Goal: Information Seeking & Learning: Learn about a topic

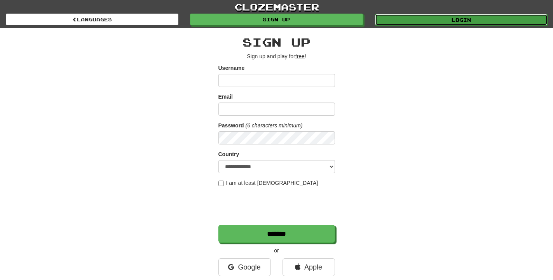
click at [471, 23] on link "Login" at bounding box center [461, 20] width 172 height 12
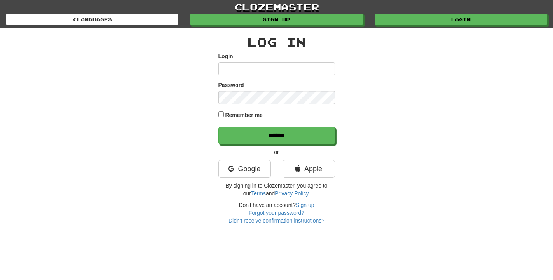
click at [256, 70] on input "Login" at bounding box center [276, 68] width 117 height 13
type input "**********"
click at [218, 127] on input "******" at bounding box center [276, 136] width 117 height 18
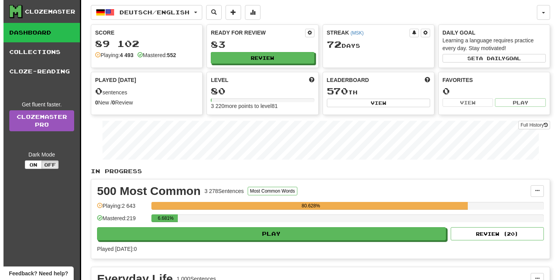
scroll to position [119, 0]
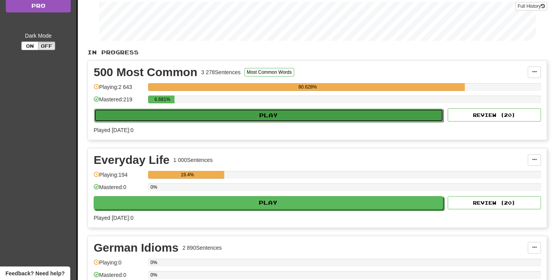
click at [280, 121] on button "Play" at bounding box center [268, 115] width 349 height 13
select select "**"
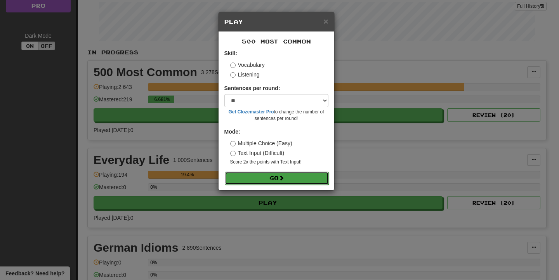
click at [283, 172] on button "Go" at bounding box center [277, 178] width 104 height 13
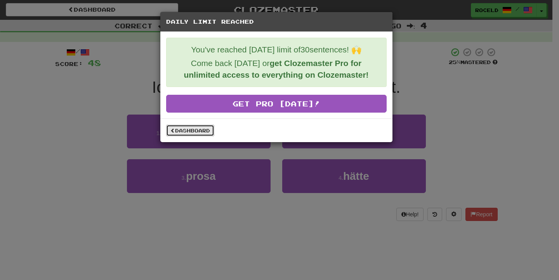
click at [178, 134] on link "Dashboard" at bounding box center [190, 131] width 48 height 12
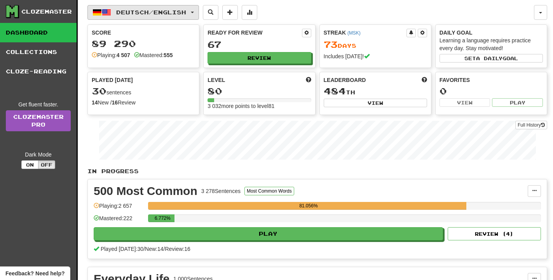
click at [181, 18] on button "Deutsch / English" at bounding box center [142, 12] width 111 height 15
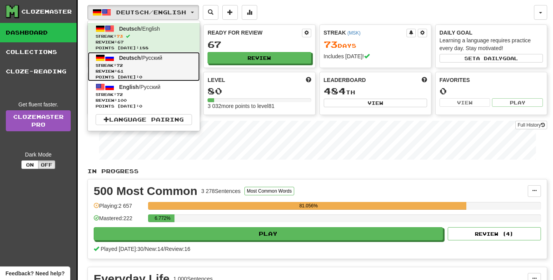
click at [167, 60] on link "Deutsch / Русский Streak: 72 Review: 61 Points today: 0" at bounding box center [144, 66] width 112 height 29
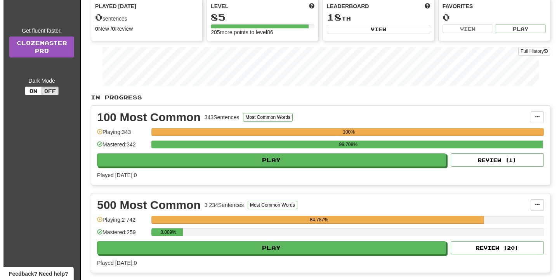
scroll to position [119, 0]
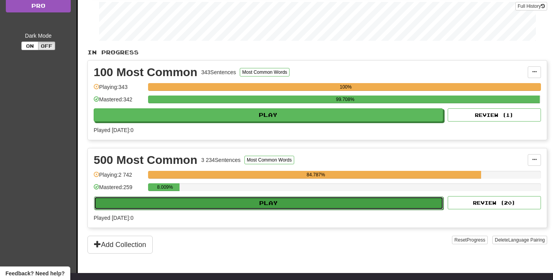
click at [280, 205] on button "Play" at bounding box center [268, 203] width 349 height 13
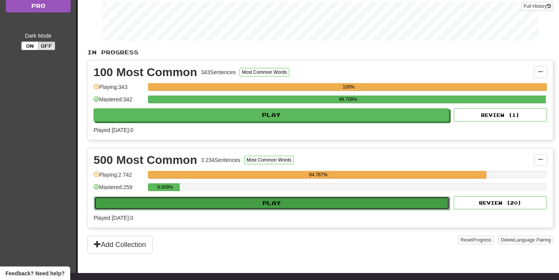
select select "**"
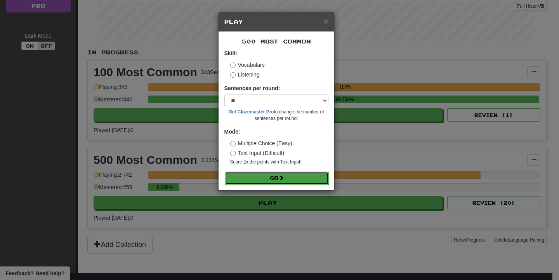
click at [304, 179] on button "Go" at bounding box center [277, 178] width 104 height 13
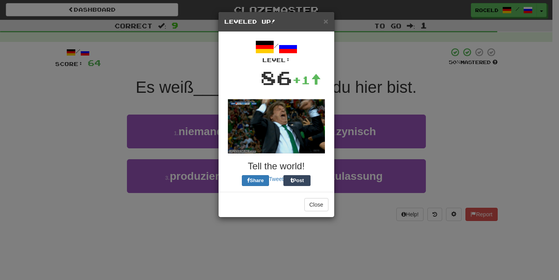
drag, startPoint x: 304, startPoint y: 213, endPoint x: 305, endPoint y: 201, distance: 12.5
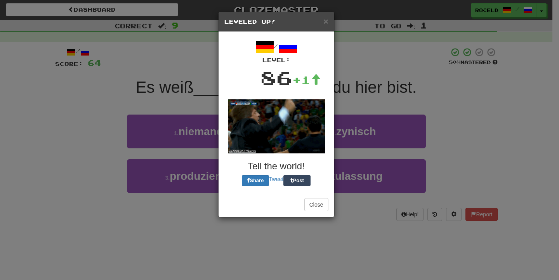
click at [304, 213] on div "Close" at bounding box center [277, 204] width 116 height 25
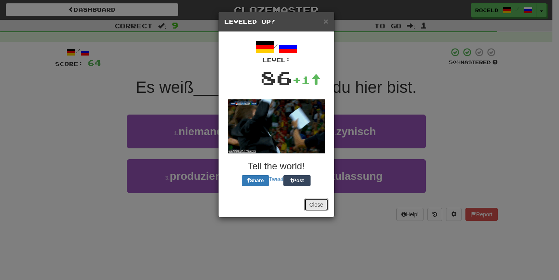
click at [305, 198] on div "Close" at bounding box center [277, 204] width 116 height 25
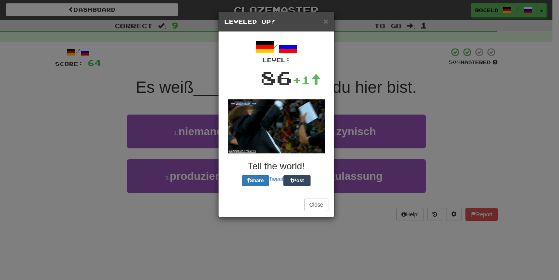
click at [305, 193] on div "Close" at bounding box center [277, 204] width 116 height 25
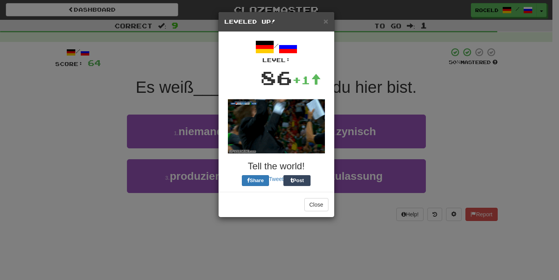
click at [305, 196] on div "Close" at bounding box center [277, 204] width 116 height 25
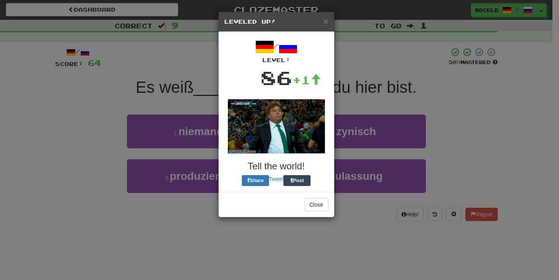
click at [304, 199] on div "Close" at bounding box center [277, 204] width 116 height 25
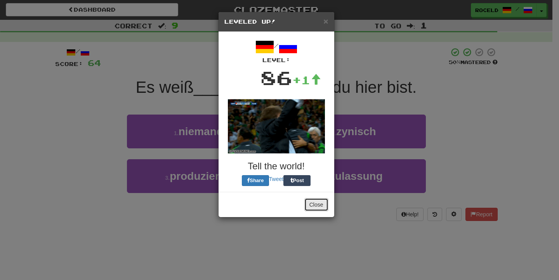
click at [306, 201] on button "Close" at bounding box center [317, 204] width 24 height 13
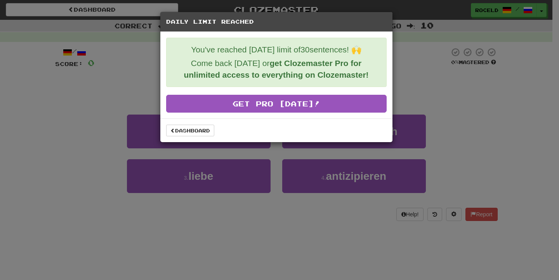
click at [178, 137] on div "Dashboard" at bounding box center [276, 130] width 232 height 24
click at [185, 134] on link "Dashboard" at bounding box center [190, 131] width 48 height 12
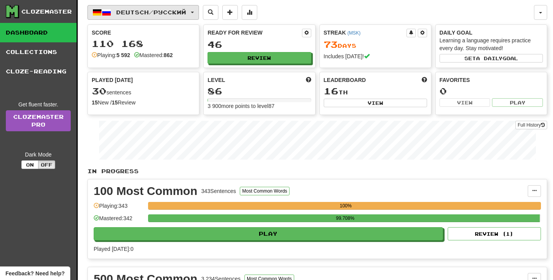
click at [158, 14] on span "Deutsch / Русский" at bounding box center [151, 12] width 70 height 7
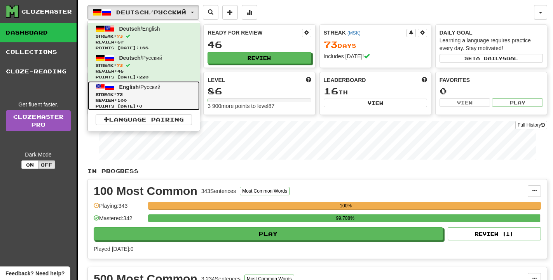
click at [176, 92] on span "Streak: 72" at bounding box center [144, 95] width 96 height 6
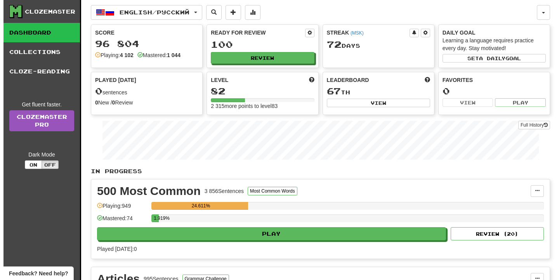
scroll to position [158, 0]
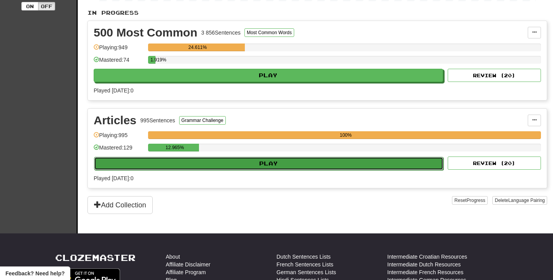
click at [243, 157] on button "Play" at bounding box center [268, 163] width 349 height 13
select select "**"
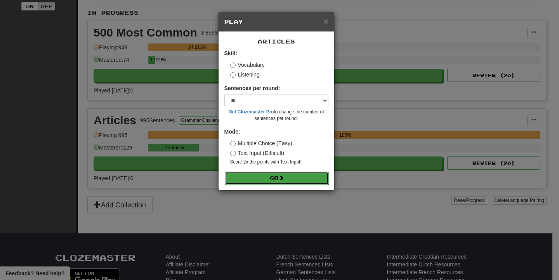
click at [272, 178] on button "Go" at bounding box center [277, 178] width 104 height 13
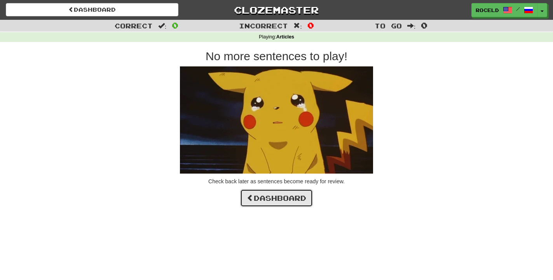
click at [292, 194] on link "Dashboard" at bounding box center [276, 198] width 73 height 18
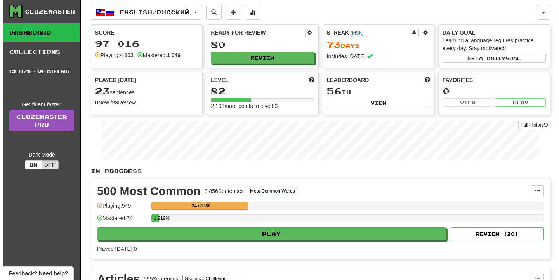
scroll to position [119, 0]
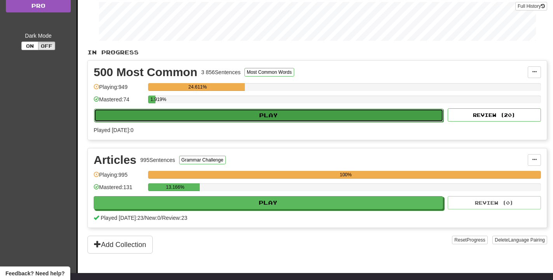
click at [228, 117] on button "Play" at bounding box center [268, 115] width 349 height 13
select select "**"
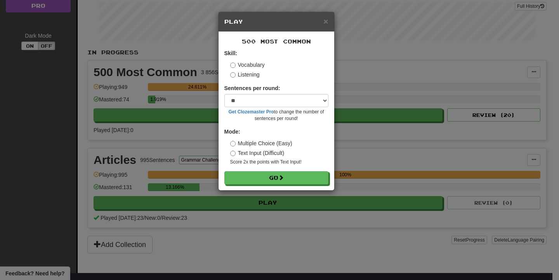
click at [302, 186] on div "500 Most Common Skill: Vocabulary Listening Sentences per round: * ** ** ** ** …" at bounding box center [277, 111] width 116 height 158
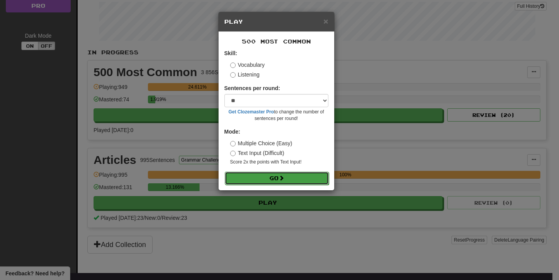
click at [304, 179] on button "Go" at bounding box center [277, 178] width 104 height 13
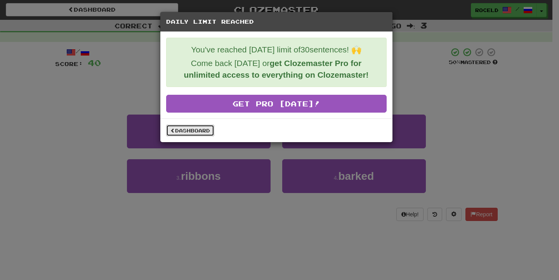
click at [191, 126] on link "Dashboard" at bounding box center [190, 131] width 48 height 12
